Goal: Transaction & Acquisition: Purchase product/service

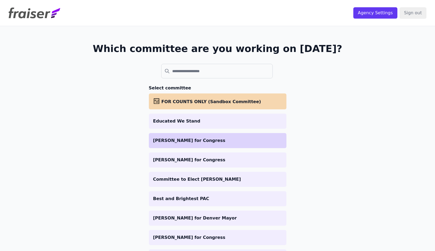
click at [223, 139] on p "[PERSON_NAME] for Congress" at bounding box center [217, 140] width 129 height 6
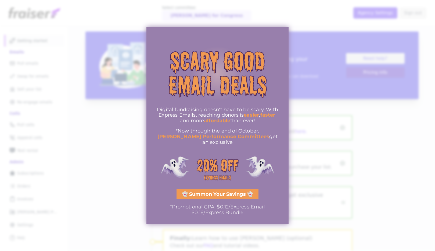
click at [325, 66] on div at bounding box center [217, 125] width 435 height 251
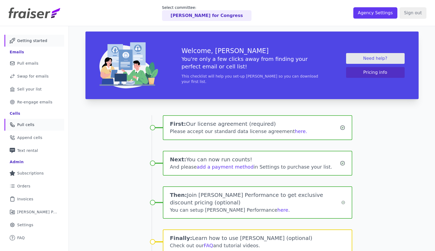
click at [34, 126] on link "Phone Icon Outline of a phone Pull cells" at bounding box center [34, 125] width 60 height 12
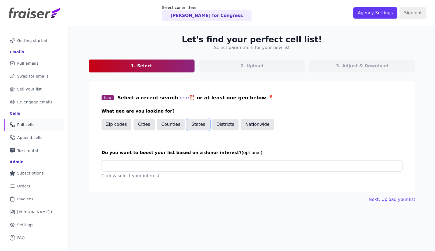
click at [192, 125] on button "States" at bounding box center [198, 124] width 23 height 11
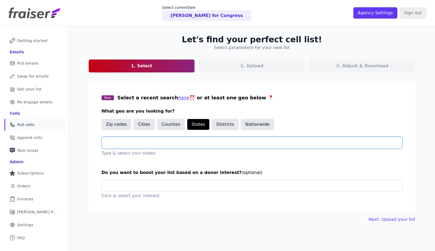
click at [144, 142] on input "text" at bounding box center [254, 142] width 296 height 6
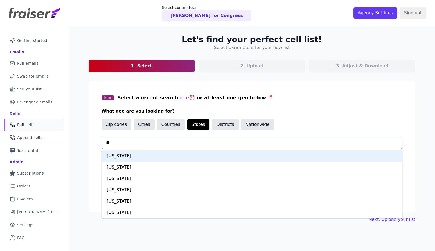
type input "***"
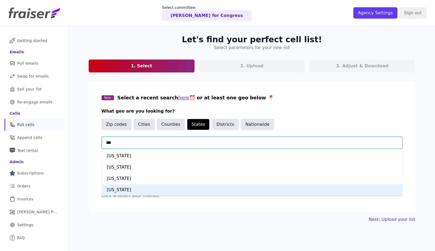
drag, startPoint x: 143, startPoint y: 191, endPoint x: 147, endPoint y: 175, distance: 16.2
click at [143, 191] on div "New York" at bounding box center [252, 189] width 301 height 11
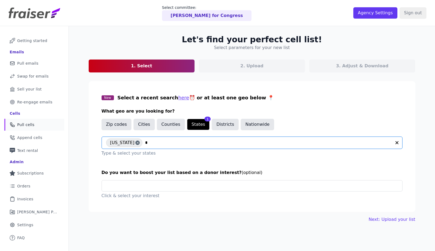
type input "**"
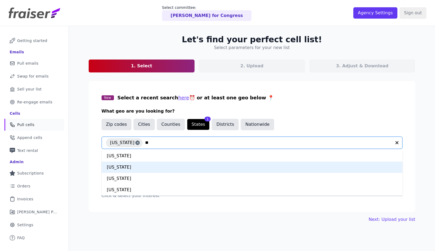
click at [147, 166] on div "California" at bounding box center [252, 166] width 301 height 11
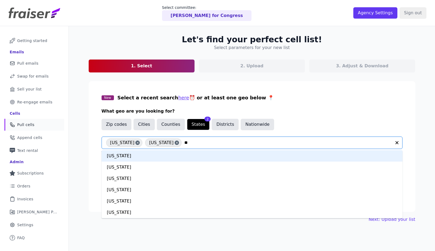
type input "***"
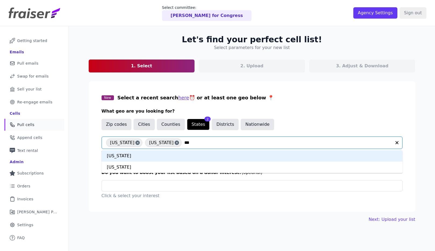
click at [164, 157] on div "Colorado" at bounding box center [252, 155] width 301 height 11
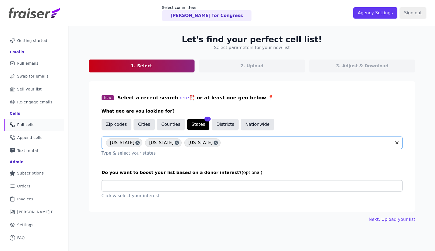
click at [159, 186] on input "text" at bounding box center [254, 185] width 296 height 11
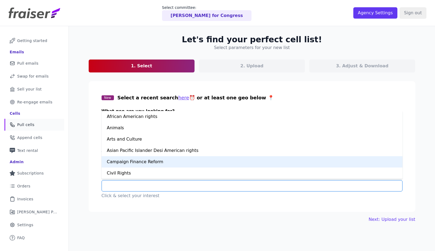
click at [141, 163] on div "Campaign Finance Reform" at bounding box center [252, 161] width 301 height 11
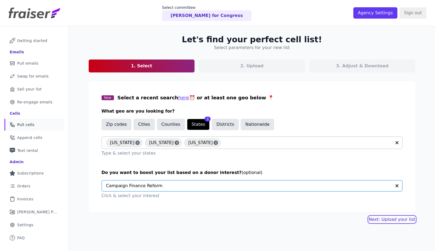
click at [390, 218] on link "Next: Upload your list" at bounding box center [392, 219] width 47 height 6
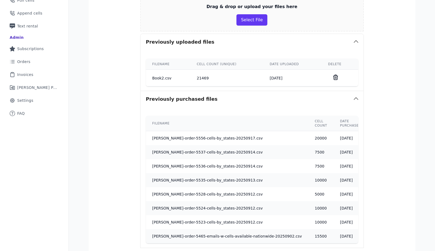
scroll to position [184, 0]
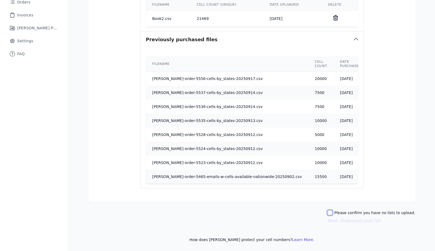
drag, startPoint x: 336, startPoint y: 212, endPoint x: 350, endPoint y: 217, distance: 14.7
click at [332, 212] on input "Please confirm you have no lists to upload." at bounding box center [330, 212] width 4 height 4
checkbox input "true"
click at [355, 221] on button "Next: Download your list" at bounding box center [354, 220] width 53 height 6
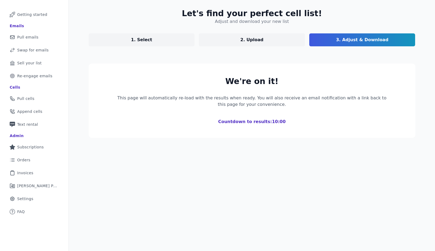
scroll to position [26, 0]
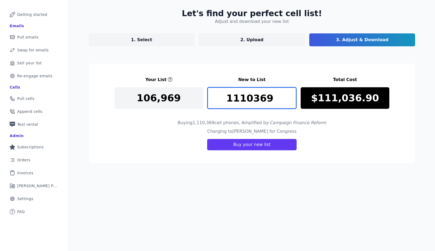
drag, startPoint x: 271, startPoint y: 97, endPoint x: 214, endPoint y: 95, distance: 57.6
click at [214, 95] on input "1110369" at bounding box center [252, 98] width 89 height 22
type input "15000"
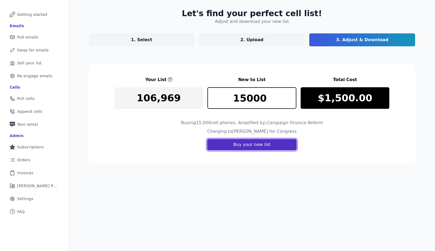
click at [247, 144] on button "Buy your new list" at bounding box center [251, 144] width 89 height 11
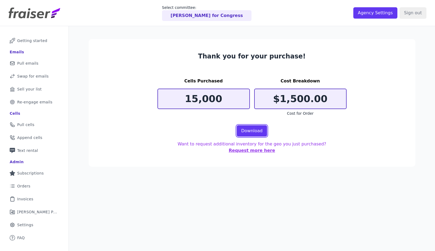
drag, startPoint x: 255, startPoint y: 131, endPoint x: 274, endPoint y: 106, distance: 31.4
click at [255, 131] on link "Download" at bounding box center [252, 130] width 31 height 11
